Goal: Task Accomplishment & Management: Manage account settings

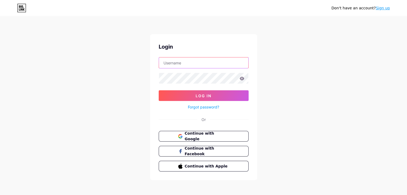
click at [211, 63] on input "text" at bounding box center [203, 63] width 89 height 11
type input "[EMAIL_ADDRESS][DOMAIN_NAME]"
click at [218, 63] on input "[EMAIL_ADDRESS][DOMAIN_NAME]" at bounding box center [203, 63] width 89 height 11
drag, startPoint x: 218, startPoint y: 63, endPoint x: 145, endPoint y: 62, distance: 73.1
click at [148, 61] on div "Don't have an account? Sign up Login [EMAIL_ADDRESS][DOMAIN_NAME] Log In Forgot…" at bounding box center [203, 99] width 407 height 198
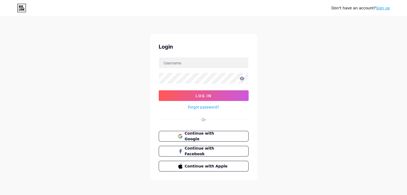
click at [278, 63] on div "Don't have an account? Sign up Login Log In Forgot password? Or Continue with G…" at bounding box center [203, 99] width 407 height 198
click at [216, 67] on input "text" at bounding box center [203, 63] width 89 height 11
type input "[EMAIL_ADDRESS][DOMAIN_NAME]"
click at [201, 137] on span "Continue with Google" at bounding box center [206, 137] width 45 height 12
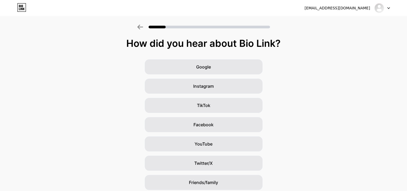
click at [387, 9] on div at bounding box center [383, 8] width 16 height 10
click at [350, 23] on li "Logout" at bounding box center [356, 22] width 66 height 14
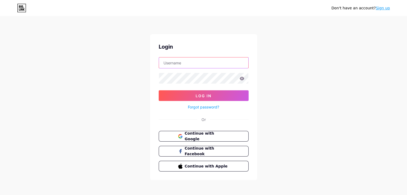
click at [190, 63] on input "text" at bounding box center [203, 63] width 89 height 11
type input "[EMAIL_ADDRESS][DOMAIN_NAME]"
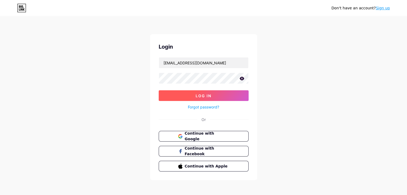
click at [230, 97] on button "Log In" at bounding box center [204, 95] width 90 height 11
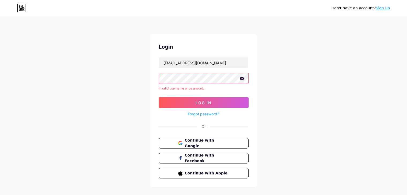
click at [208, 116] on link "Forgot password?" at bounding box center [203, 114] width 31 height 6
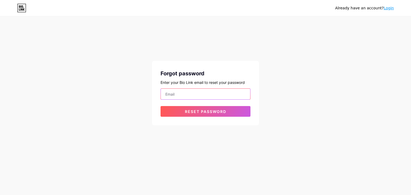
click at [209, 96] on input "email" at bounding box center [205, 94] width 89 height 11
type input "[EMAIL_ADDRESS][DOMAIN_NAME]"
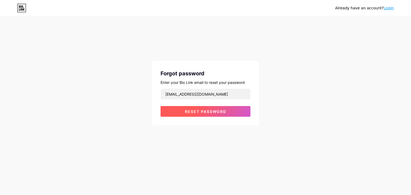
click at [190, 113] on span "Reset password" at bounding box center [205, 111] width 41 height 5
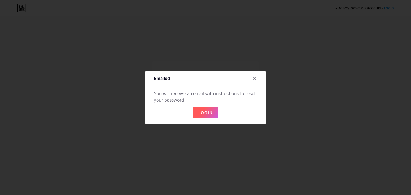
click at [204, 112] on span "Login" at bounding box center [205, 113] width 14 height 5
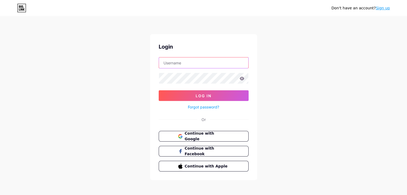
click at [194, 65] on input "text" at bounding box center [203, 63] width 89 height 11
click at [142, 89] on div "Don't have an account? Sign up Login Log In Forgot password? Or Continue with G…" at bounding box center [203, 99] width 407 height 198
click at [196, 106] on link "Forgot password?" at bounding box center [203, 107] width 31 height 6
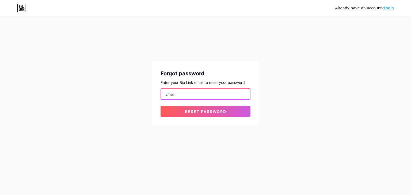
click at [198, 94] on input "email" at bounding box center [205, 94] width 89 height 11
type input "[EMAIL_ADDRESS][DOMAIN_NAME]"
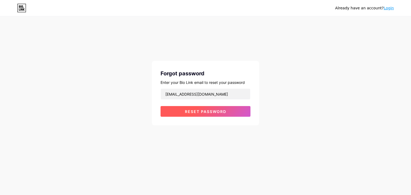
click at [196, 114] on button "Reset password" at bounding box center [206, 111] width 90 height 11
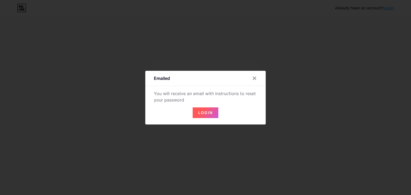
click at [200, 112] on span "Login" at bounding box center [205, 113] width 14 height 5
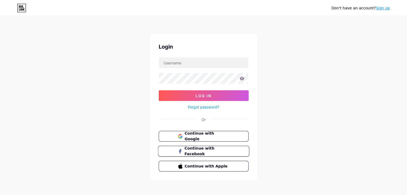
click at [204, 150] on span "Continue with Facebook" at bounding box center [206, 152] width 45 height 12
